Goal: Find specific page/section: Find specific page/section

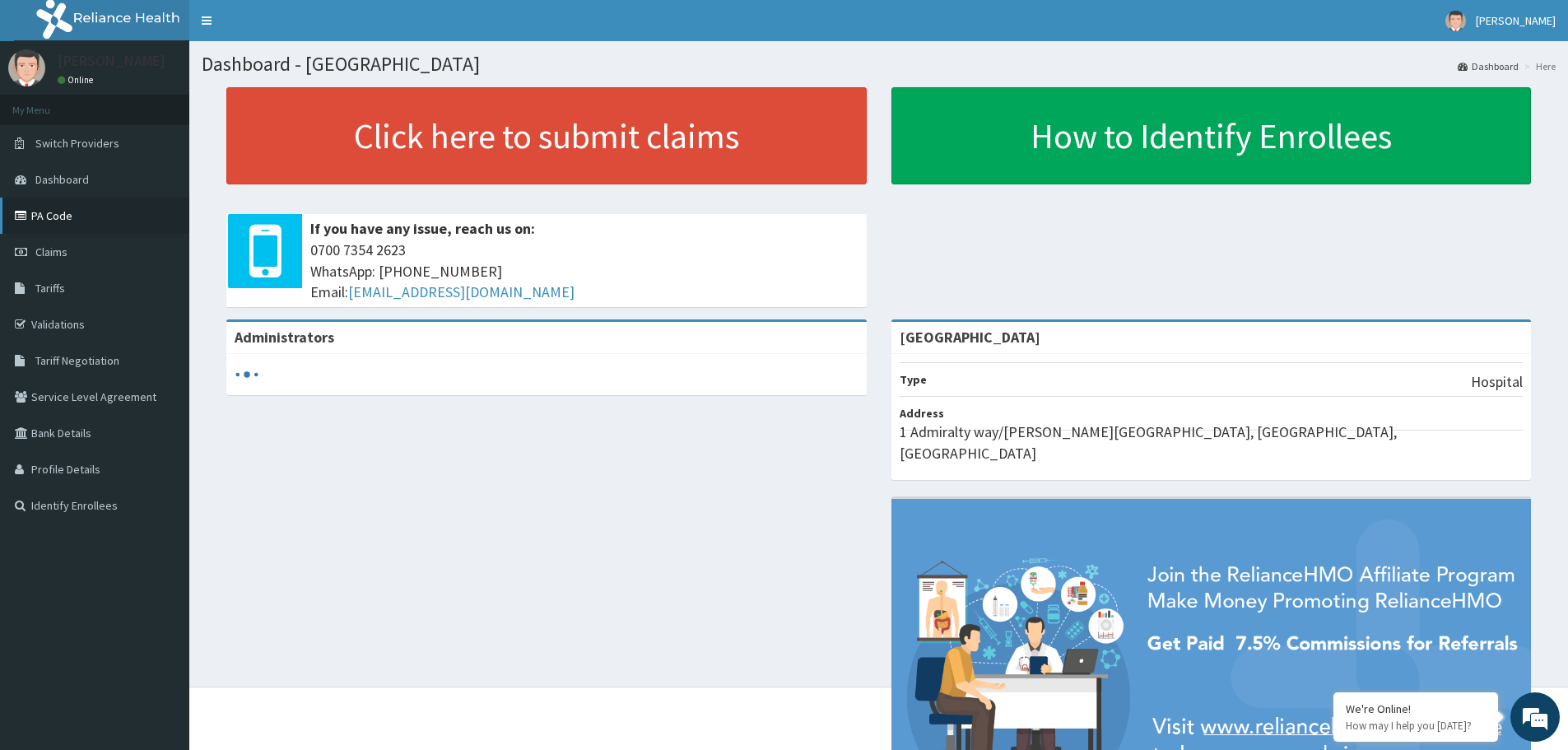
click at [56, 219] on link "PA Code" at bounding box center [94, 215] width 190 height 36
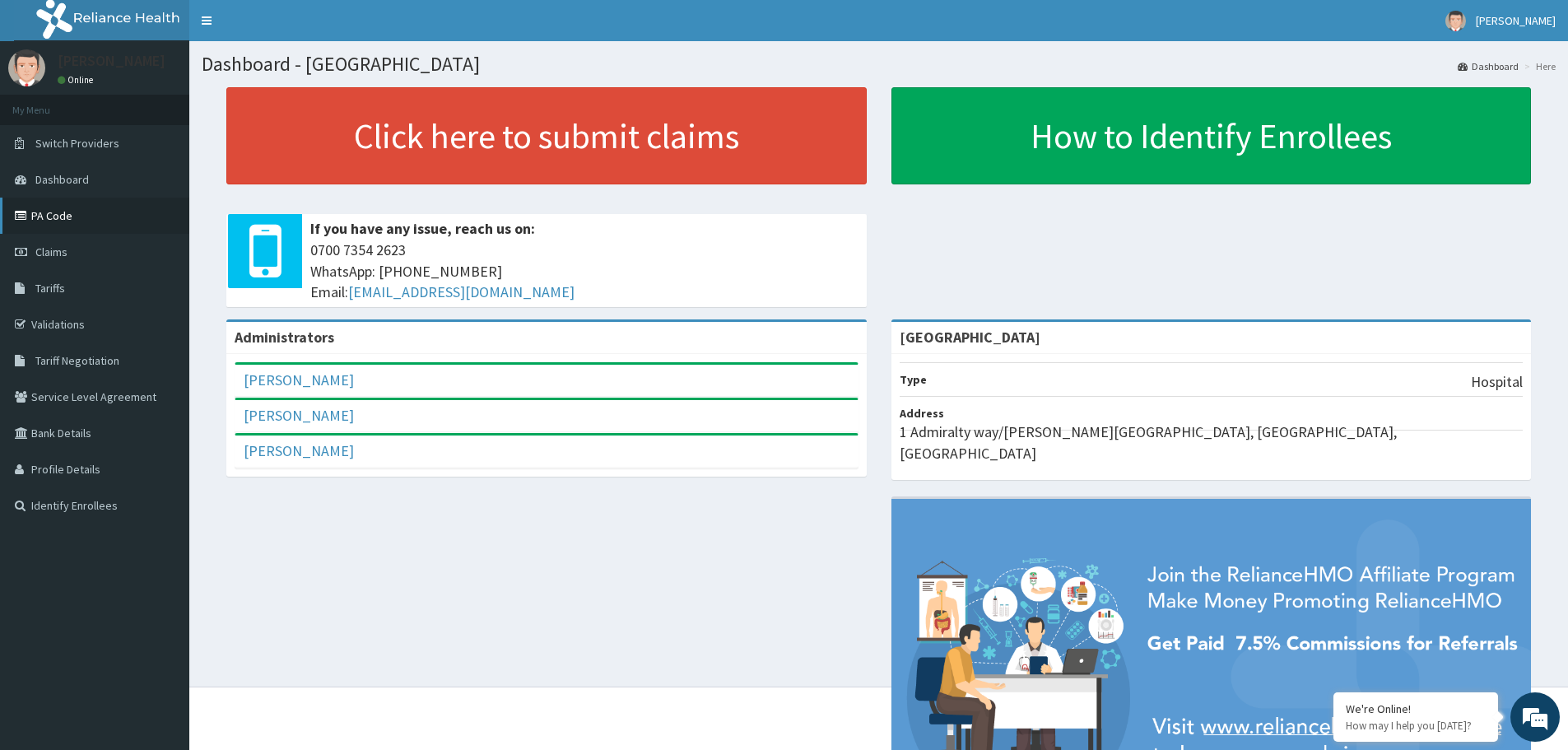
click at [64, 219] on link "PA Code" at bounding box center [94, 215] width 190 height 36
click at [49, 214] on link "PA Code" at bounding box center [94, 215] width 190 height 36
